Goal: Task Accomplishment & Management: Use online tool/utility

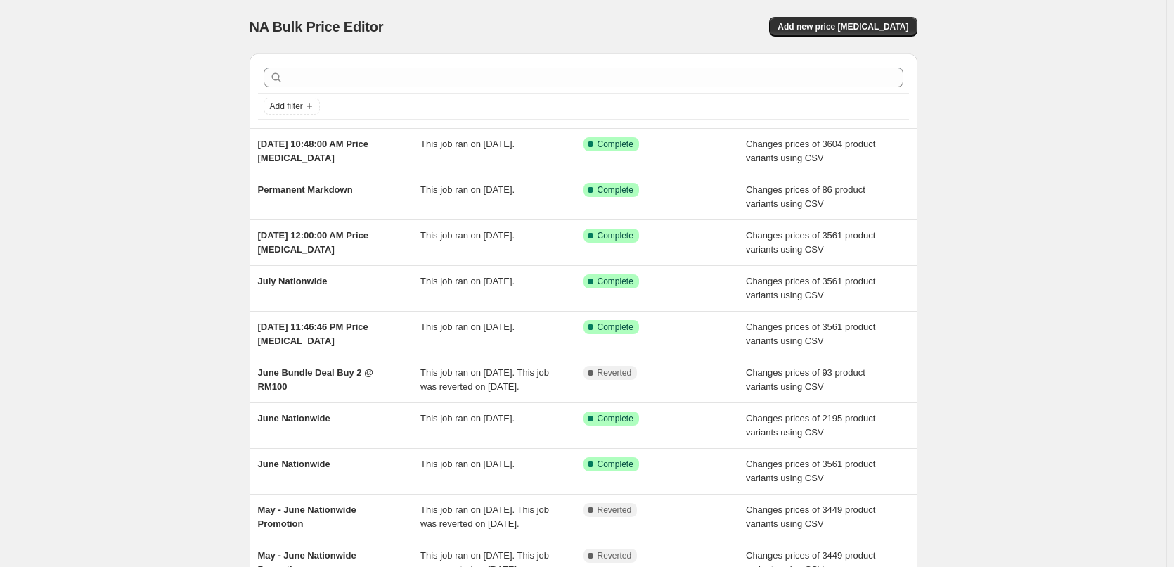
click at [825, 40] on div "NA Bulk Price Editor. This page is ready NA Bulk Price Editor Add new price [ME…" at bounding box center [584, 26] width 668 height 53
click at [827, 30] on span "Add new price [MEDICAL_DATA]" at bounding box center [842, 26] width 131 height 11
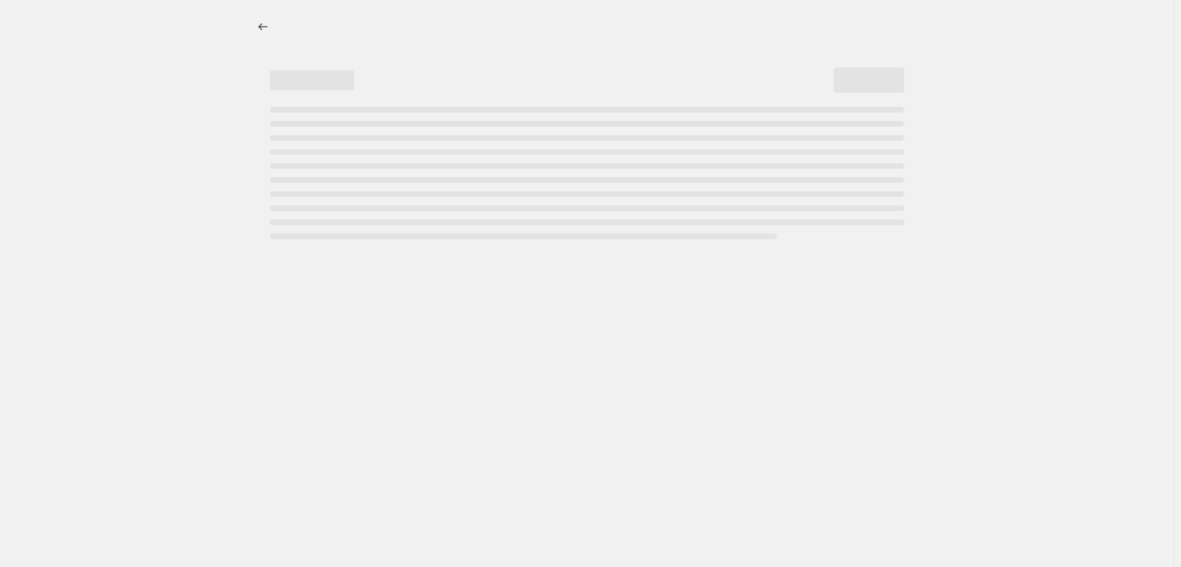
select select "percentage"
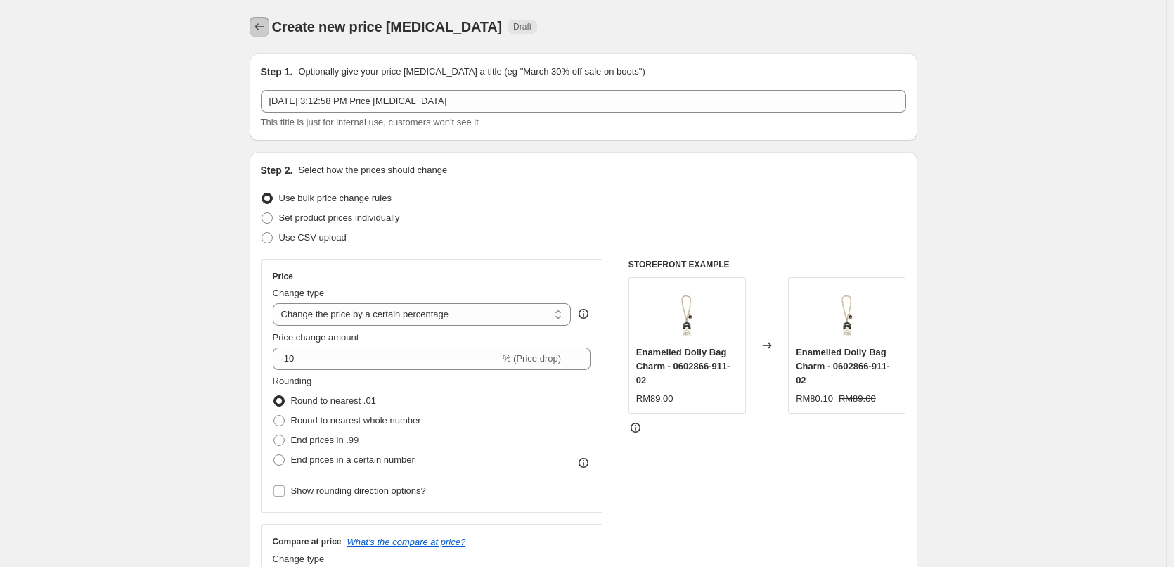
click at [269, 27] on button "Price change jobs" at bounding box center [260, 27] width 20 height 20
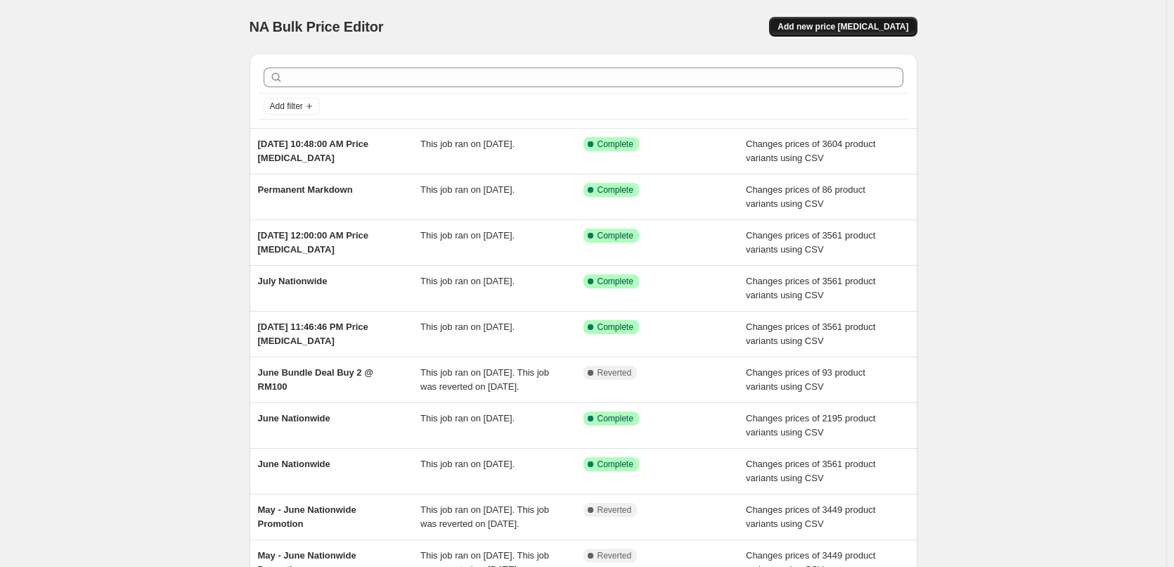
click at [832, 25] on span "Add new price [MEDICAL_DATA]" at bounding box center [842, 26] width 131 height 11
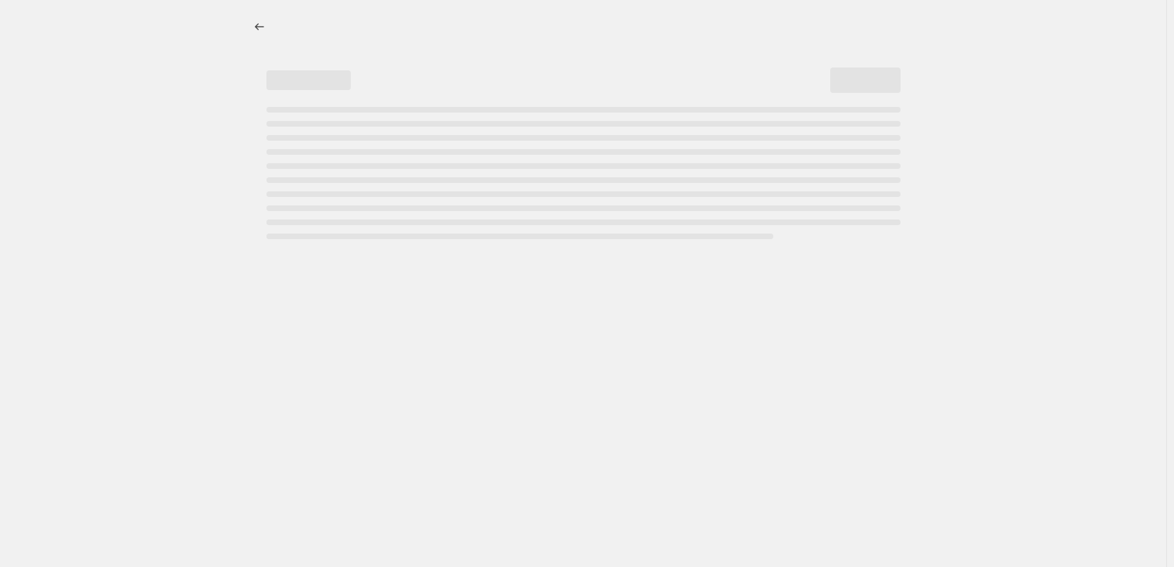
select select "percentage"
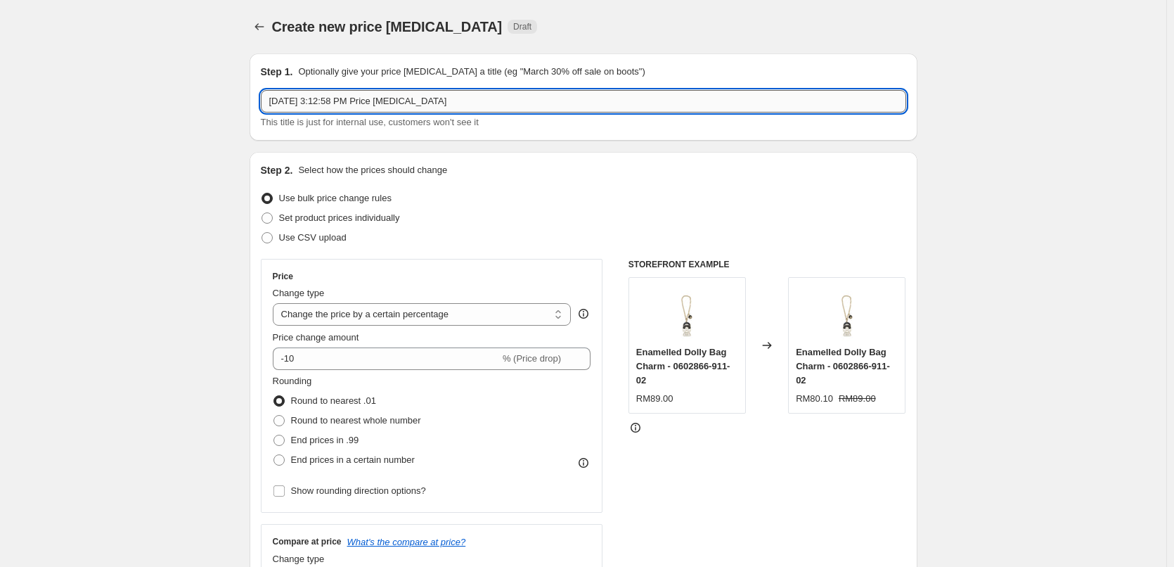
click at [588, 99] on input "[DATE] 3:12:58 PM Price [MEDICAL_DATA]" at bounding box center [583, 101] width 645 height 22
drag, startPoint x: 588, startPoint y: 99, endPoint x: 131, endPoint y: 67, distance: 457.4
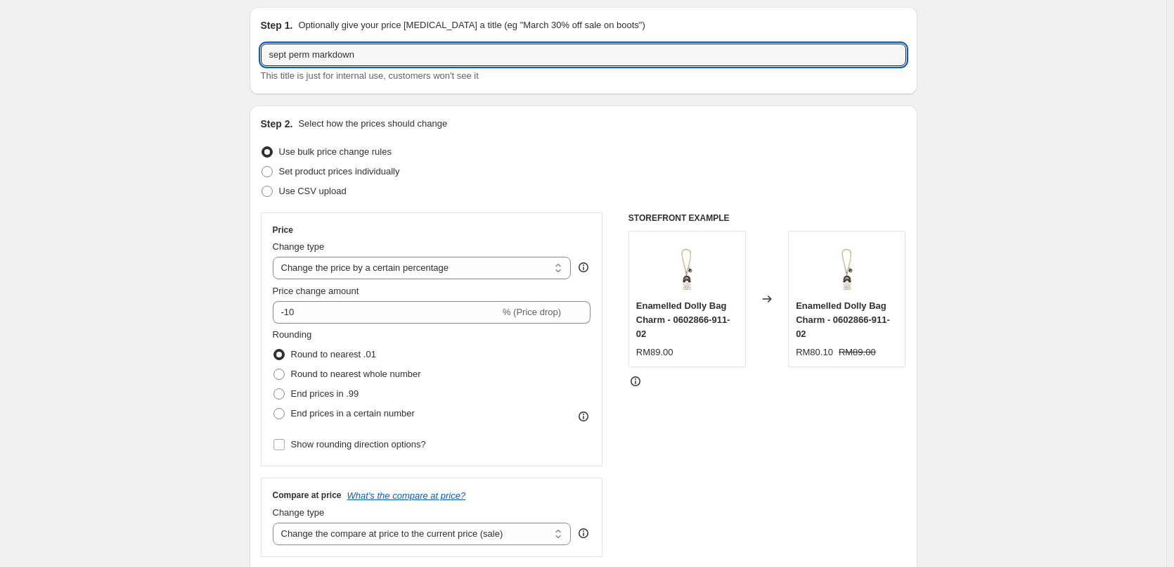
scroll to position [70, 0]
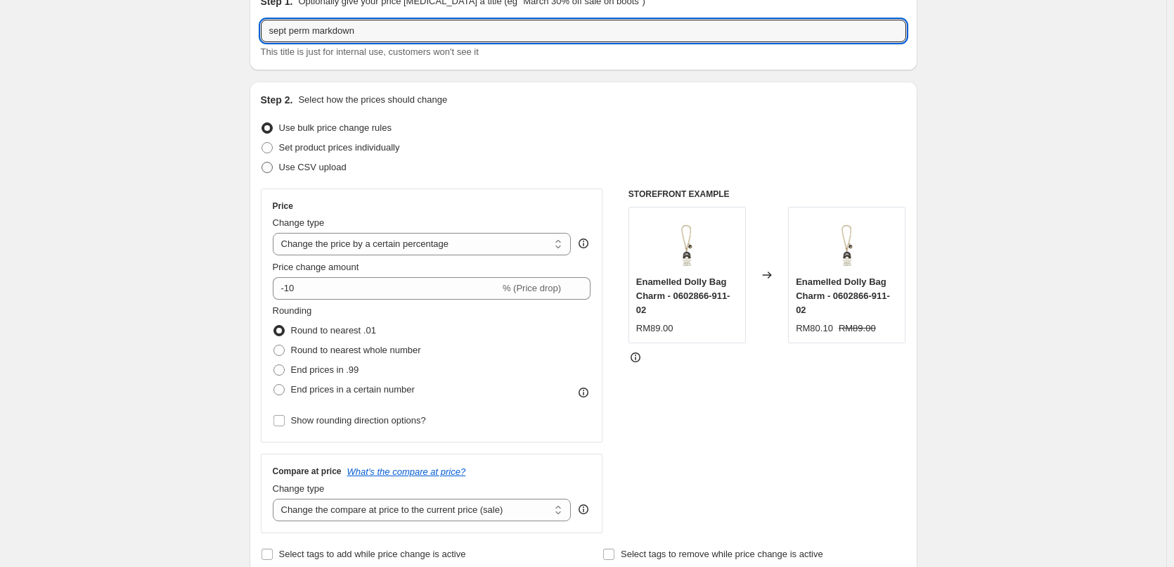
type input "sept perm markdown"
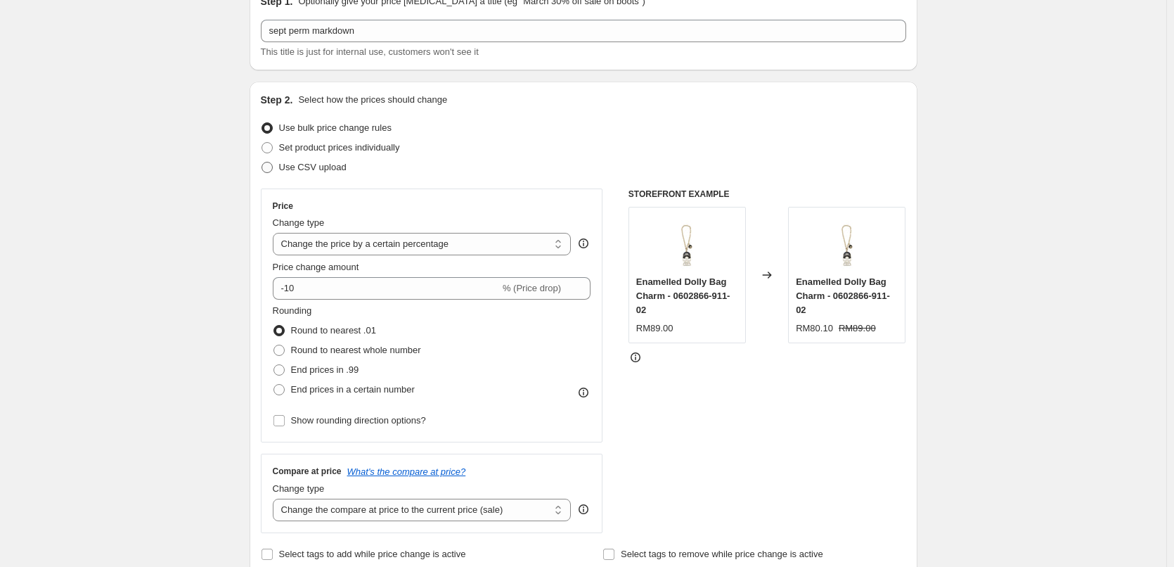
click at [314, 163] on span "Use CSV upload" at bounding box center [312, 167] width 67 height 11
click at [262, 162] on input "Use CSV upload" at bounding box center [261, 162] width 1 height 1
radio input "true"
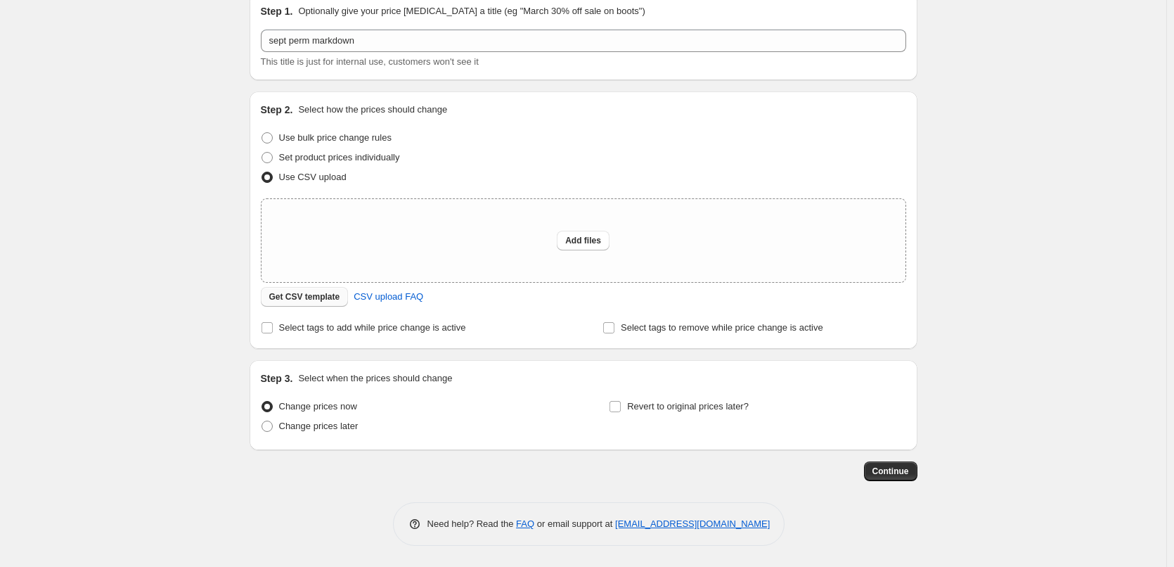
click at [316, 295] on span "Get CSV template" at bounding box center [304, 296] width 71 height 11
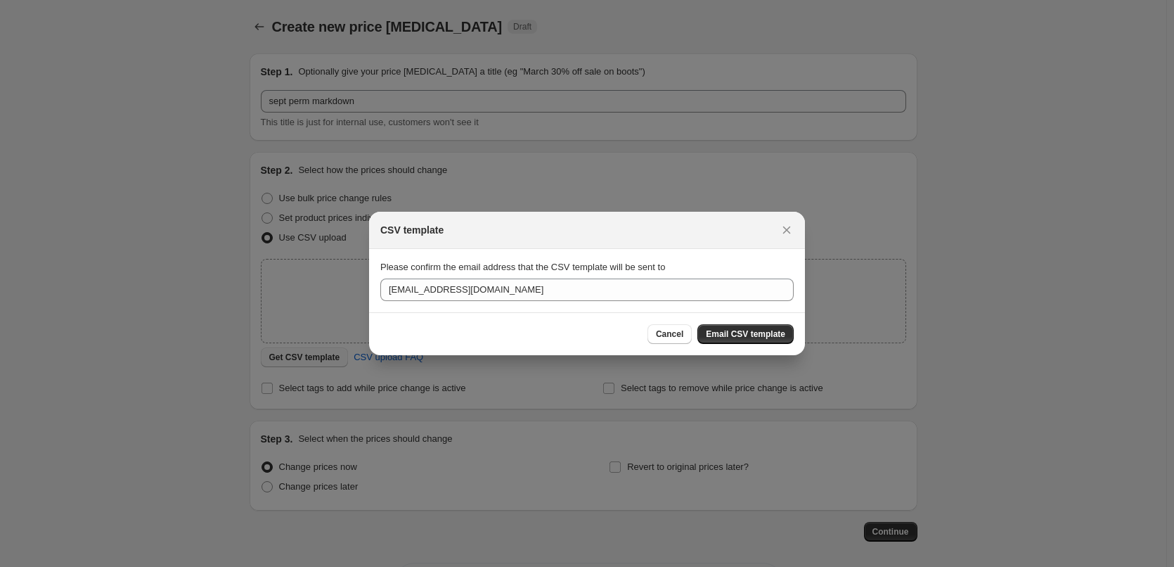
scroll to position [0, 0]
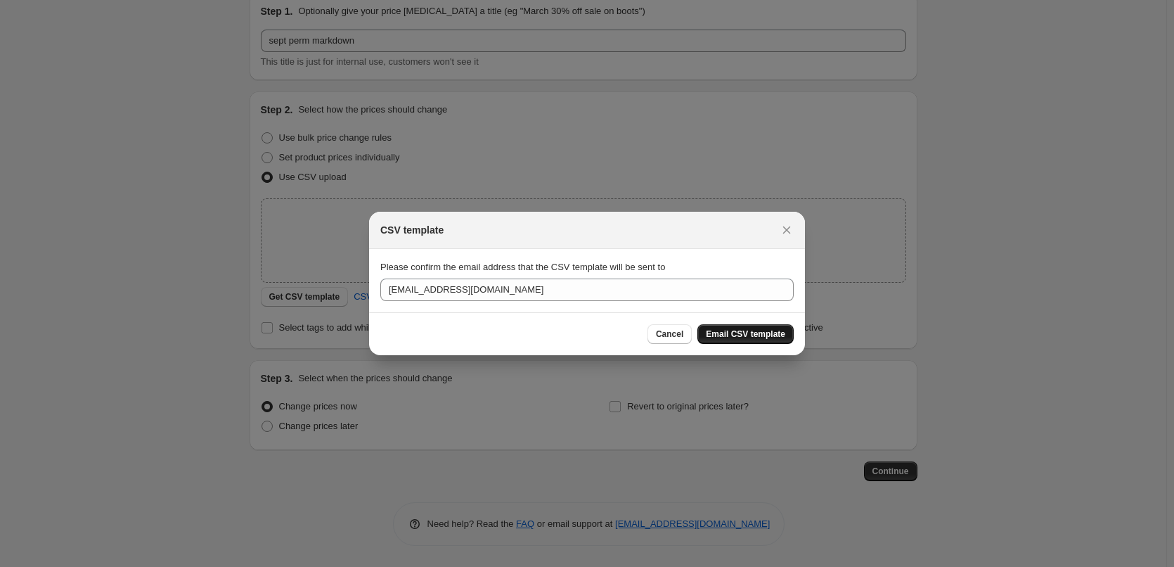
click at [728, 332] on span "Email CSV template" at bounding box center [745, 333] width 79 height 11
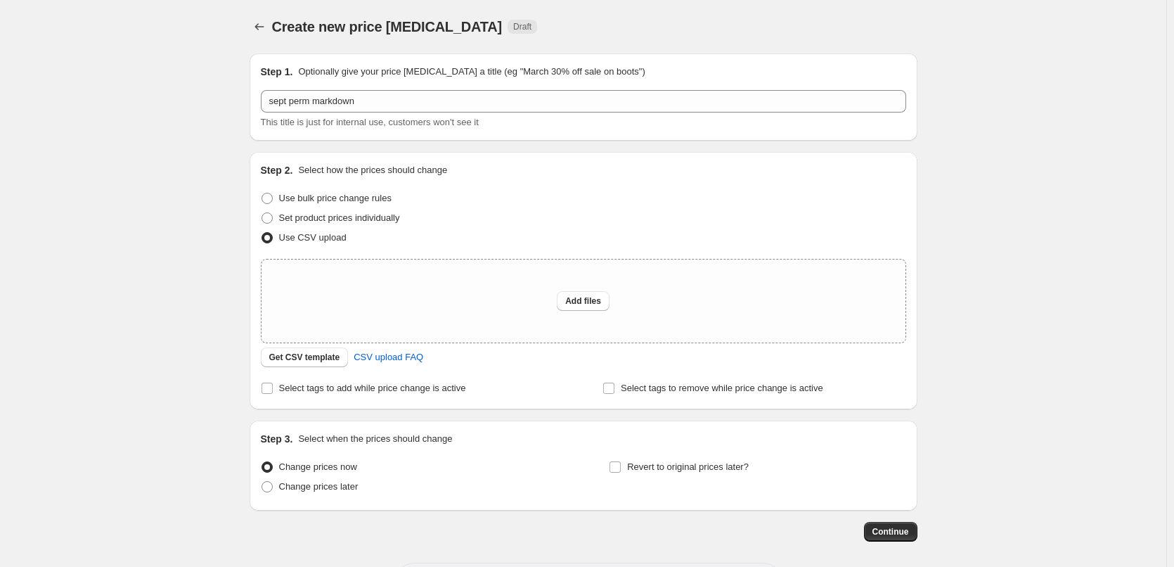
click at [313, 371] on div "Step 2. Select how the prices should change Use bulk price change rules Set pro…" at bounding box center [583, 280] width 645 height 235
click at [313, 365] on button "Get CSV template" at bounding box center [305, 357] width 88 height 20
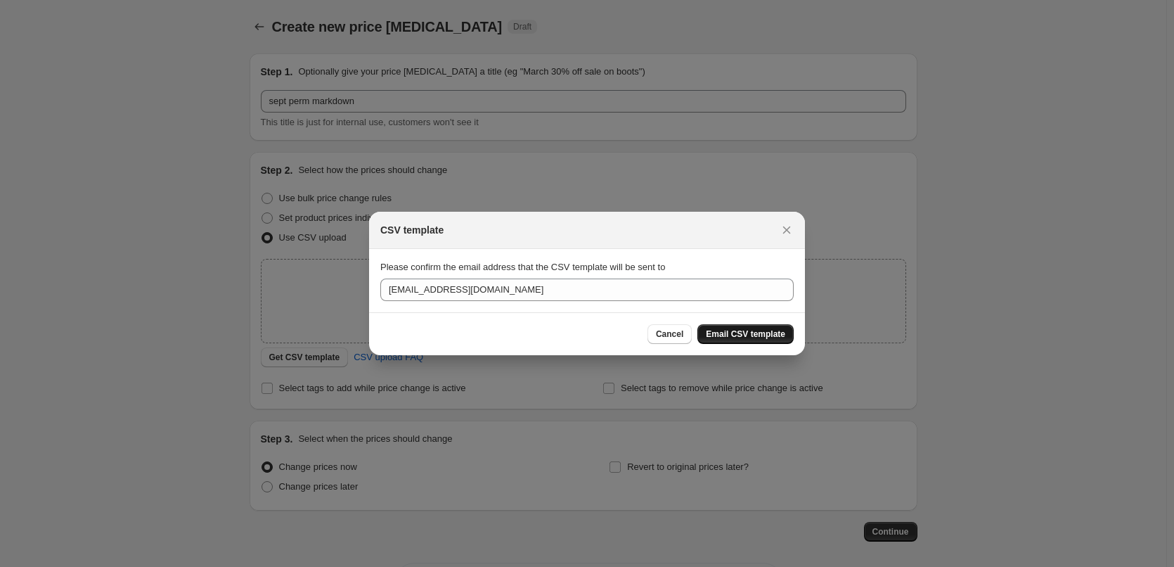
click at [733, 329] on span "Email CSV template" at bounding box center [745, 333] width 79 height 11
